Goal: Transaction & Acquisition: Purchase product/service

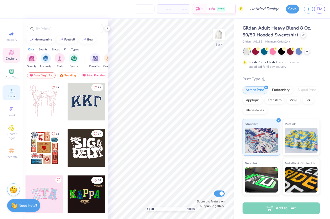
click at [12, 89] on icon at bounding box center [11, 90] width 6 height 6
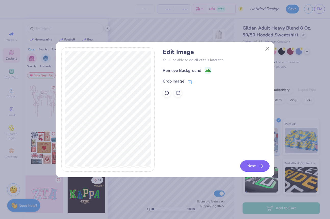
click at [254, 167] on button "Next" at bounding box center [254, 166] width 29 height 11
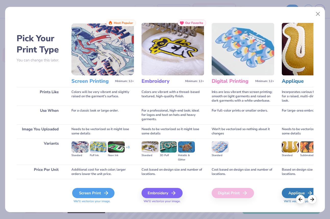
click at [106, 192] on icon at bounding box center [106, 193] width 6 height 6
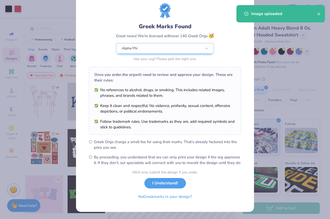
scroll to position [19, 0]
click at [176, 184] on button "I Understand!" at bounding box center [165, 182] width 42 height 10
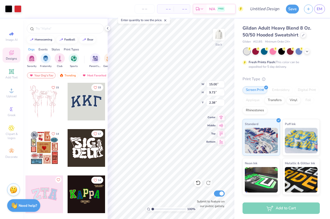
scroll to position [0, 0]
type input "5.97"
type input "3.88"
type input "8.24"
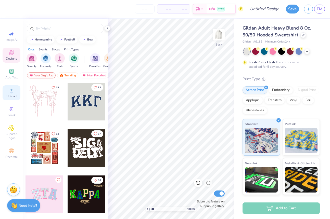
click at [9, 95] on span "Upload" at bounding box center [11, 96] width 10 height 4
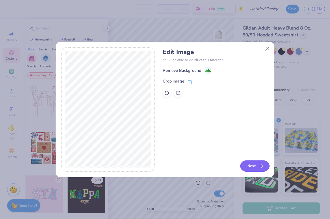
click at [258, 167] on icon "button" at bounding box center [261, 166] width 6 height 6
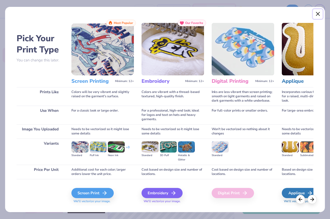
click at [315, 12] on button "Close" at bounding box center [318, 14] width 10 height 10
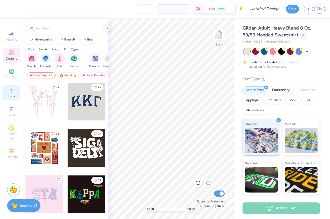
click at [10, 92] on icon at bounding box center [11, 90] width 6 height 6
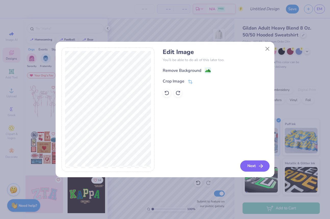
click at [251, 169] on button "Next" at bounding box center [254, 166] width 29 height 11
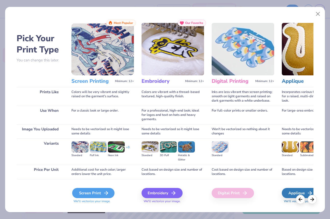
click at [103, 192] on icon at bounding box center [106, 193] width 6 height 6
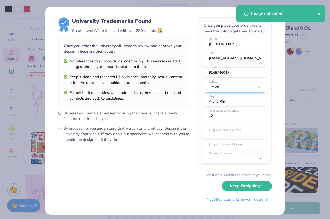
click at [152, 116] on body "Art colors – – Per Item – – Total Est. Delivery N/A FREE Design Title Save EM I…" at bounding box center [165, 109] width 330 height 219
type input "4.48"
type input "2.91"
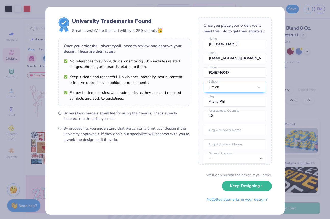
click at [289, 160] on div "University Trademarks Found Great news! We’re licensed with over 250 schools. 🥳…" at bounding box center [165, 109] width 330 height 219
click at [253, 186] on button "Keep Designing" at bounding box center [247, 185] width 50 height 10
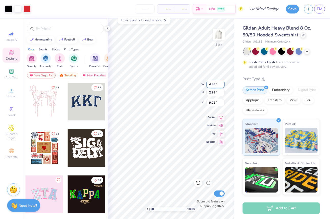
type input "3.84"
type input "4.06"
click at [218, 37] on img at bounding box center [218, 34] width 20 height 20
click at [9, 91] on icon at bounding box center [11, 90] width 6 height 6
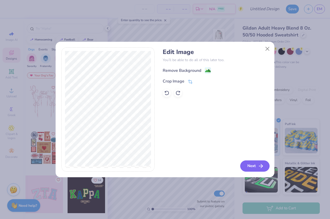
click at [263, 165] on icon "button" at bounding box center [261, 166] width 6 height 6
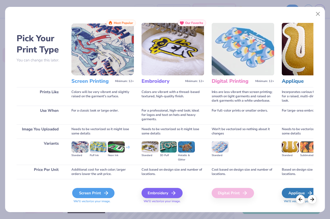
click at [86, 192] on div "Screen Print" at bounding box center [93, 193] width 42 height 10
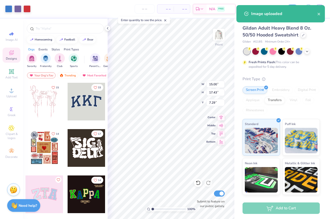
click at [198, 163] on div "100 % Front W 15.00 15.00 " H 17.43 17.43 " Y 7.29 7.29 " Center Middle Top Bot…" at bounding box center [171, 119] width 127 height 201
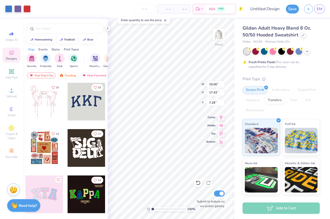
type input "12.68"
type input "14.74"
type input "6.80"
click at [107, 27] on icon at bounding box center [108, 28] width 4 height 4
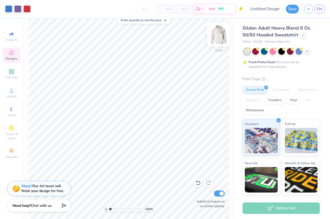
click at [218, 41] on img at bounding box center [218, 34] width 20 height 20
click at [14, 93] on icon at bounding box center [11, 90] width 6 height 6
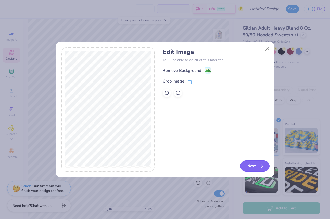
click at [256, 166] on button "Next" at bounding box center [254, 166] width 29 height 11
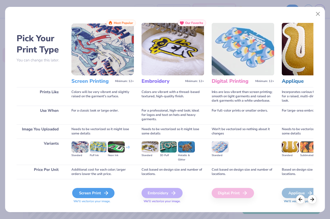
click at [81, 193] on div "Screen Print" at bounding box center [93, 193] width 42 height 10
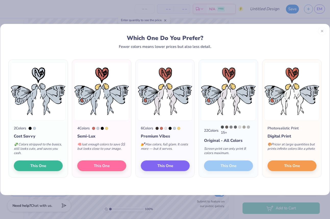
click at [297, 100] on img at bounding box center [291, 91] width 55 height 58
click at [297, 169] on button "This One" at bounding box center [291, 165] width 49 height 11
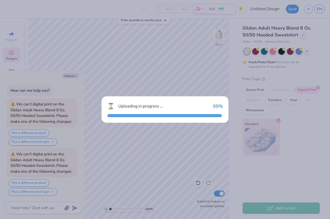
scroll to position [45, 0]
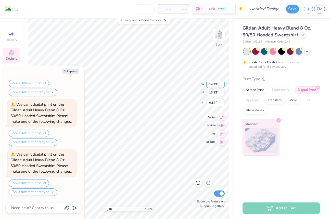
type textarea "x"
type input "6.10"
type input "5.38"
type input "8.48"
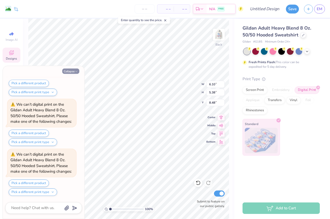
click at [74, 74] on button "Collapse" at bounding box center [70, 71] width 17 height 5
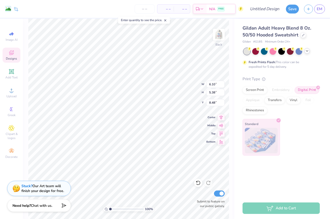
click at [307, 50] on icon at bounding box center [307, 51] width 4 height 4
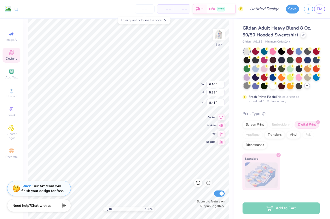
click at [248, 86] on div at bounding box center [246, 85] width 7 height 7
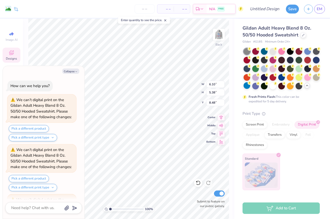
scroll to position [245, 0]
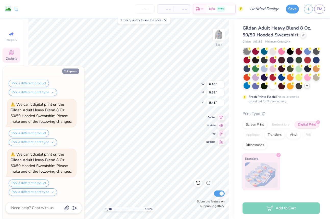
click at [73, 71] on button "Collapse" at bounding box center [70, 71] width 17 height 5
type textarea "x"
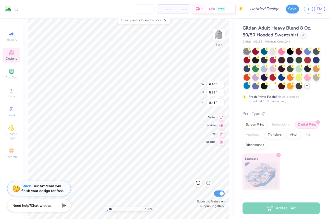
type input "4.40"
type input "3.89"
type input "9.97"
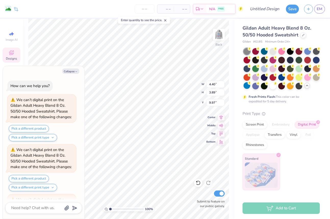
scroll to position [295, 0]
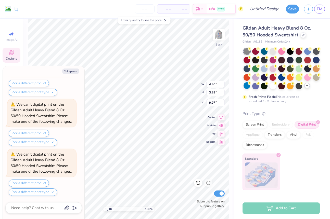
type textarea "x"
type input "4.87"
click at [24, 185] on button "Pick a different product" at bounding box center [29, 183] width 40 height 7
type textarea "x"
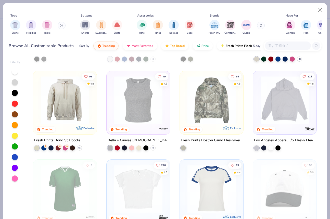
scroll to position [501, 0]
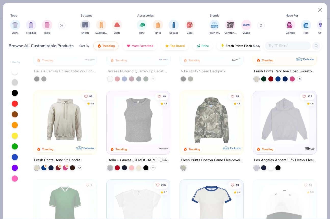
click at [78, 167] on icon at bounding box center [79, 168] width 4 height 4
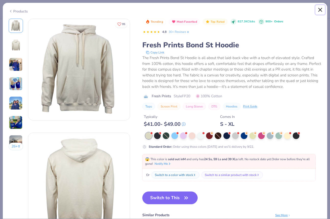
click at [321, 9] on button "Close" at bounding box center [320, 10] width 10 height 10
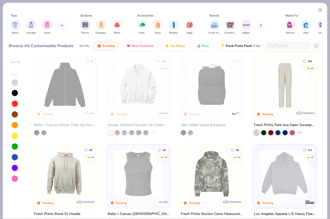
scroll to position [451, 0]
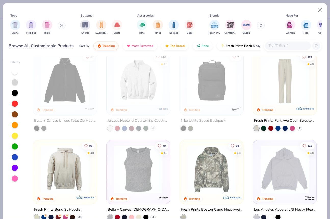
click at [283, 178] on img at bounding box center [284, 169] width 53 height 48
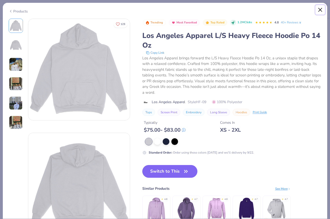
click at [321, 12] on button "Close" at bounding box center [320, 10] width 10 height 10
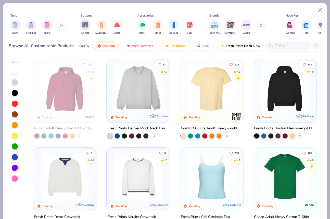
click at [279, 98] on img at bounding box center [284, 88] width 53 height 48
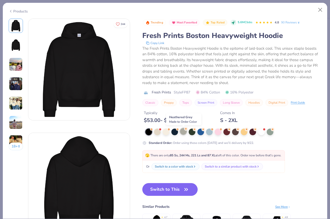
click at [182, 134] on div at bounding box center [183, 131] width 7 height 7
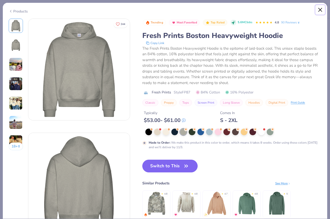
click at [323, 8] on button "Close" at bounding box center [320, 10] width 10 height 10
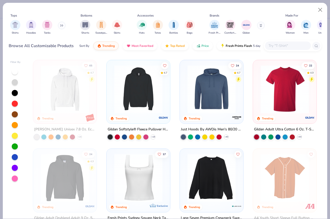
scroll to position [888, 0]
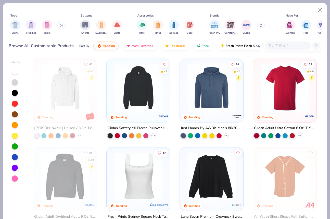
click at [144, 93] on img at bounding box center [138, 88] width 53 height 48
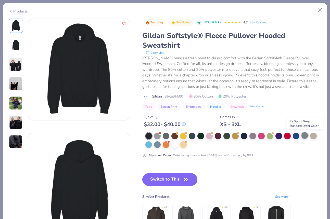
click at [307, 137] on div at bounding box center [304, 135] width 7 height 7
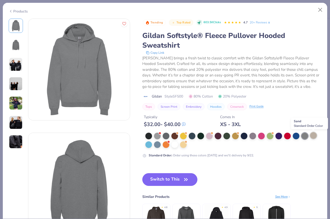
click at [314, 138] on div at bounding box center [313, 135] width 7 height 7
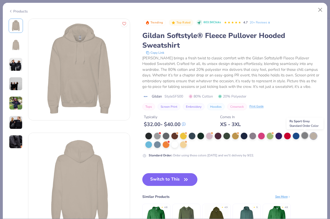
click at [305, 136] on div at bounding box center [304, 135] width 7 height 7
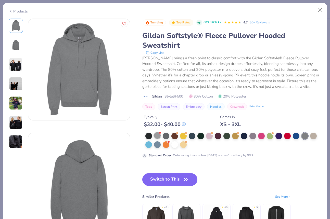
click at [157, 139] on div at bounding box center [157, 135] width 7 height 7
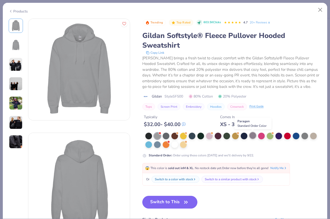
click at [252, 138] on div at bounding box center [252, 135] width 7 height 7
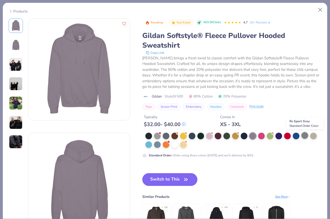
click at [303, 135] on div at bounding box center [304, 135] width 7 height 7
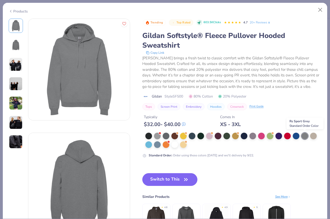
click at [303, 136] on div at bounding box center [304, 136] width 7 height 7
click at [178, 185] on button "Switch to This" at bounding box center [169, 179] width 55 height 13
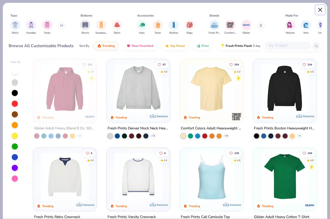
click at [320, 11] on button "Close" at bounding box center [320, 10] width 10 height 10
click at [320, 12] on button "Close" at bounding box center [320, 10] width 10 height 10
